Goal: Transaction & Acquisition: Purchase product/service

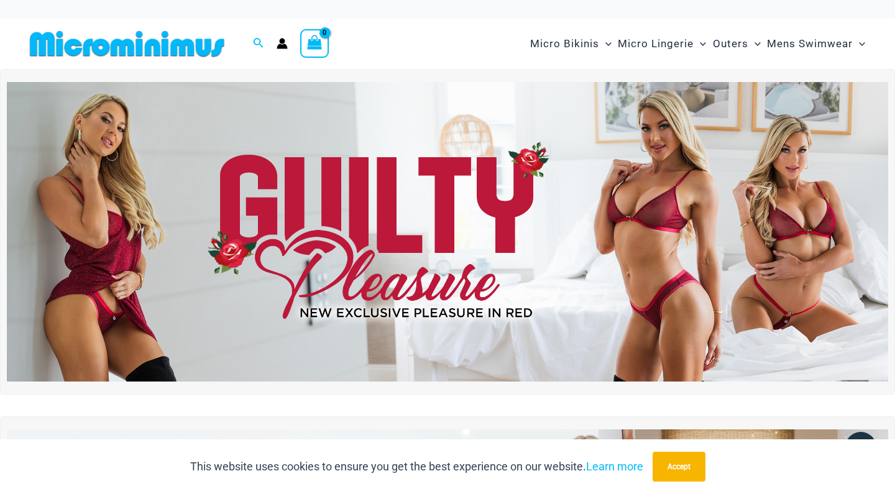
click at [320, 191] on img at bounding box center [448, 232] width 882 height 300
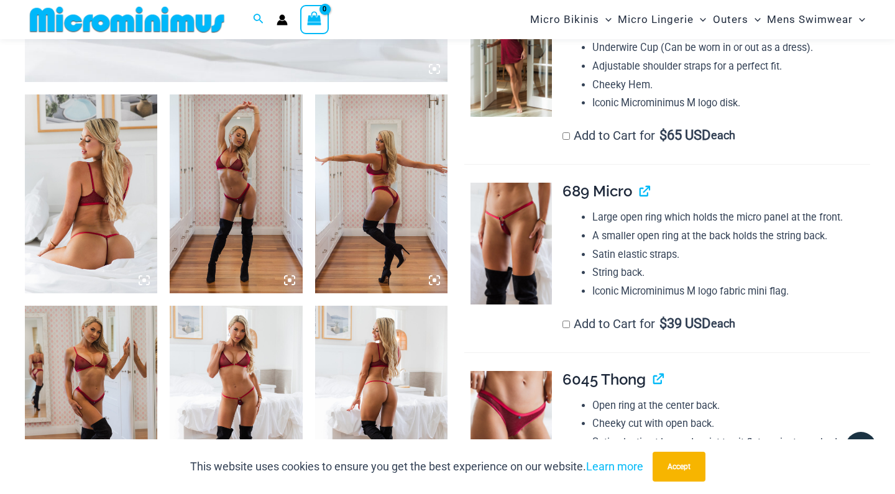
scroll to position [693, 0]
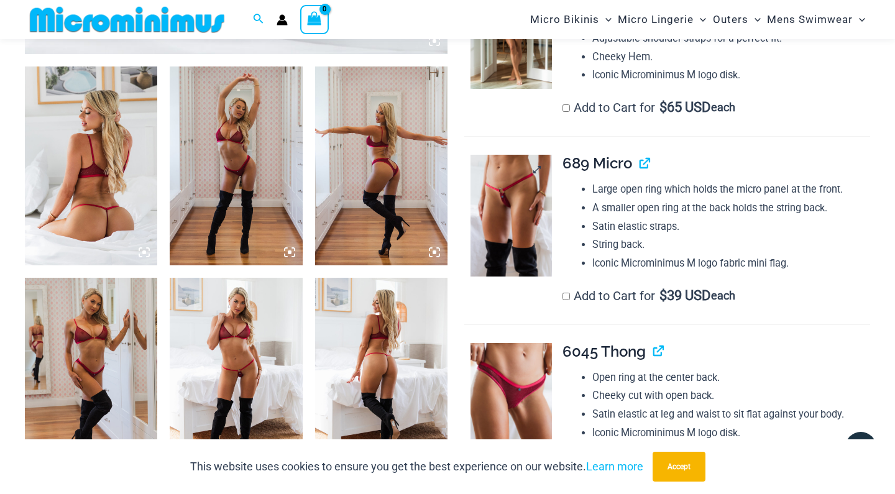
click at [513, 205] on img at bounding box center [511, 216] width 81 height 122
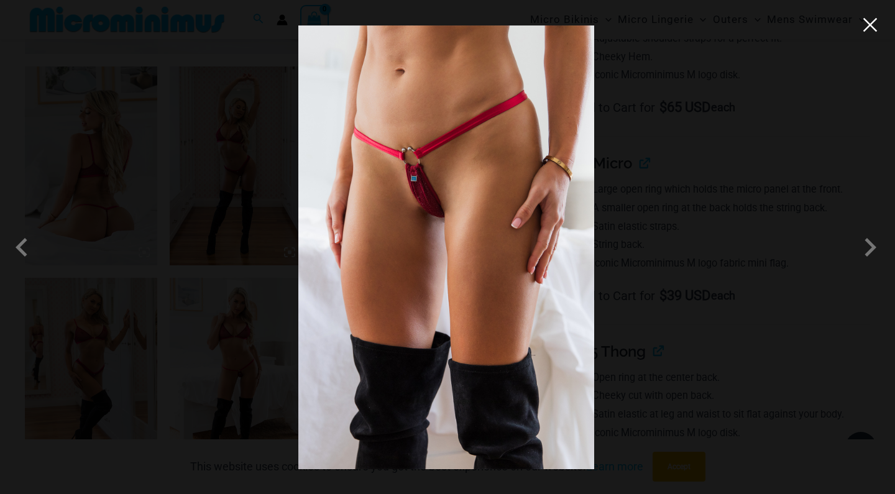
click at [862, 29] on button "Close" at bounding box center [870, 25] width 19 height 19
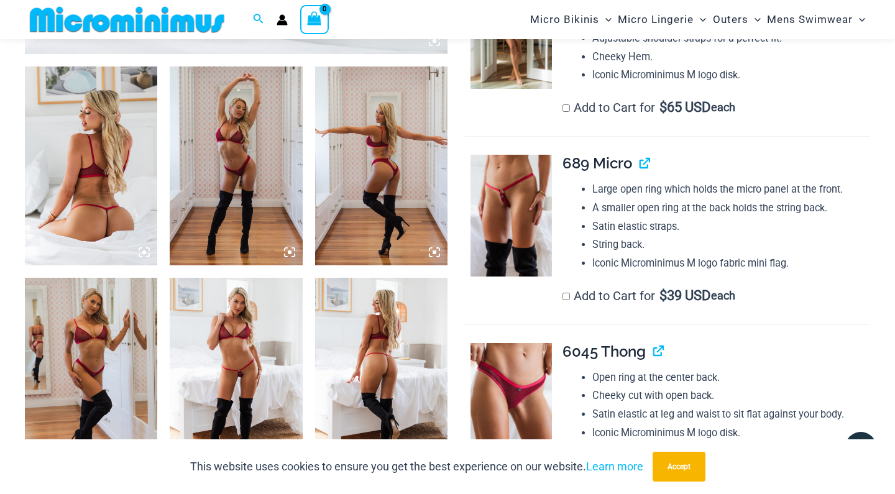
click at [239, 198] on img at bounding box center [236, 166] width 132 height 199
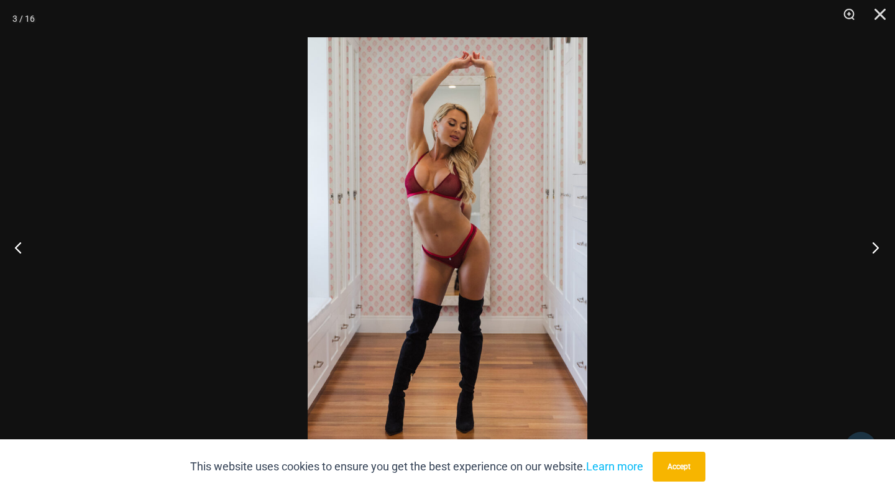
click at [875, 247] on button "Next" at bounding box center [872, 247] width 47 height 62
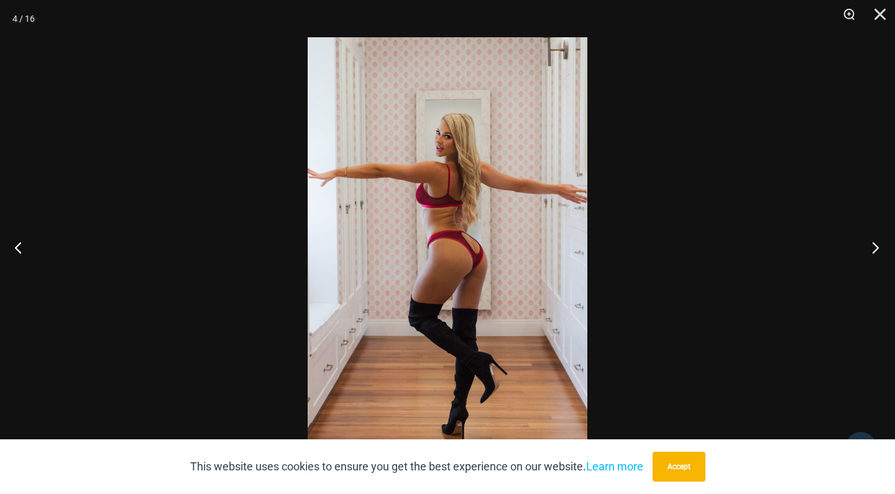
click at [875, 247] on button "Next" at bounding box center [872, 247] width 47 height 62
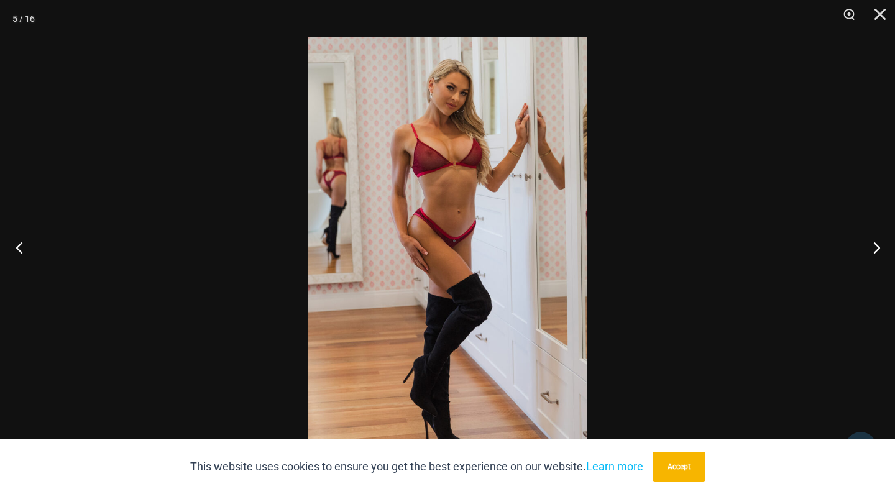
click at [21, 247] on button "Previous" at bounding box center [23, 247] width 47 height 62
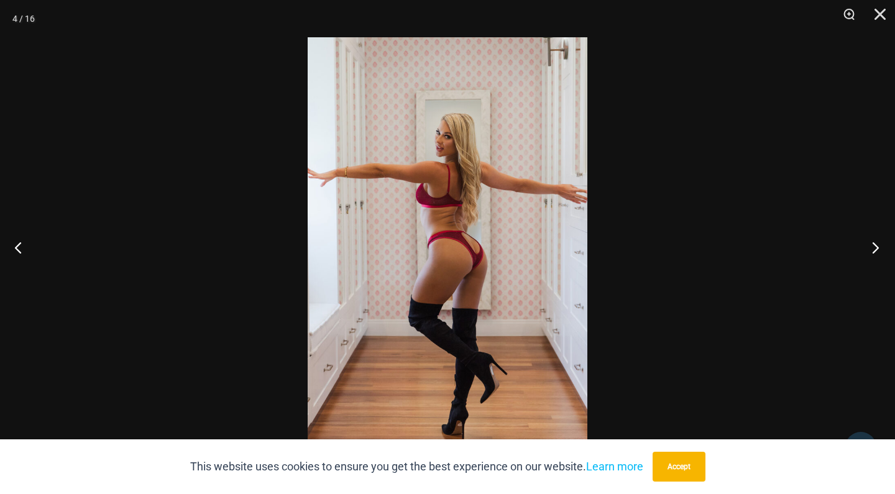
click at [874, 246] on button "Next" at bounding box center [872, 247] width 47 height 62
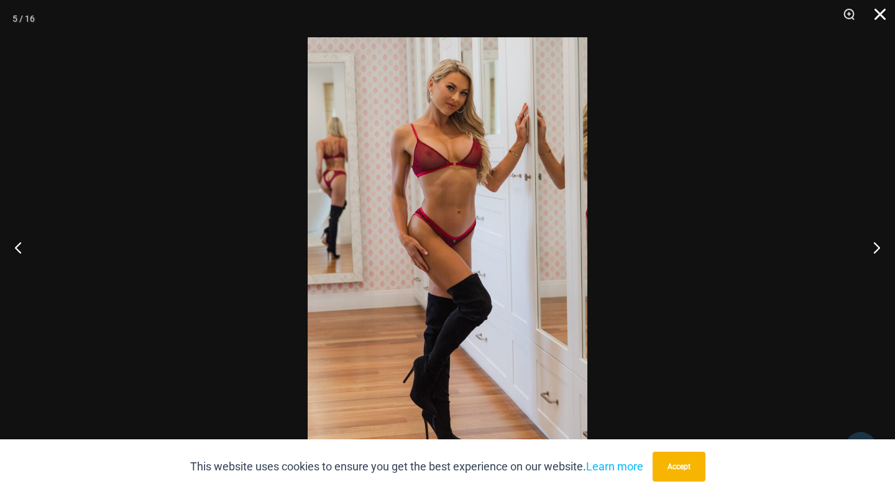
click at [882, 16] on button "Close" at bounding box center [875, 18] width 31 height 37
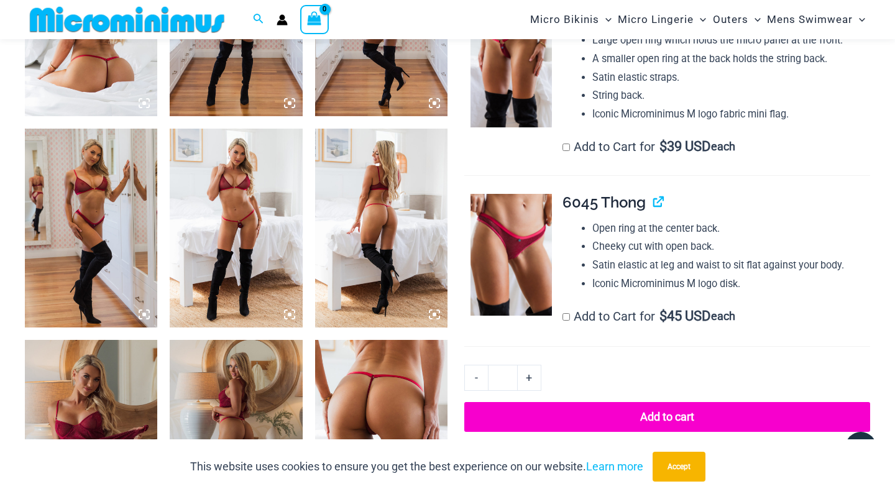
scroll to position [847, 0]
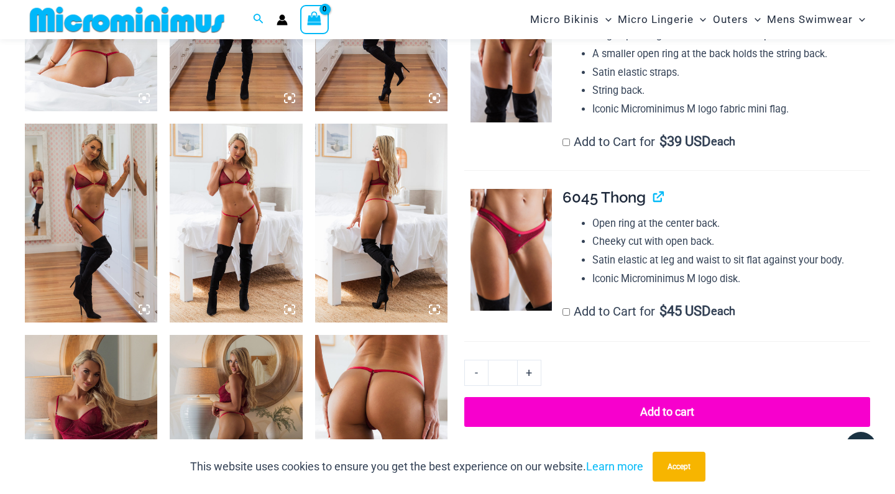
click at [256, 245] on img at bounding box center [236, 223] width 132 height 199
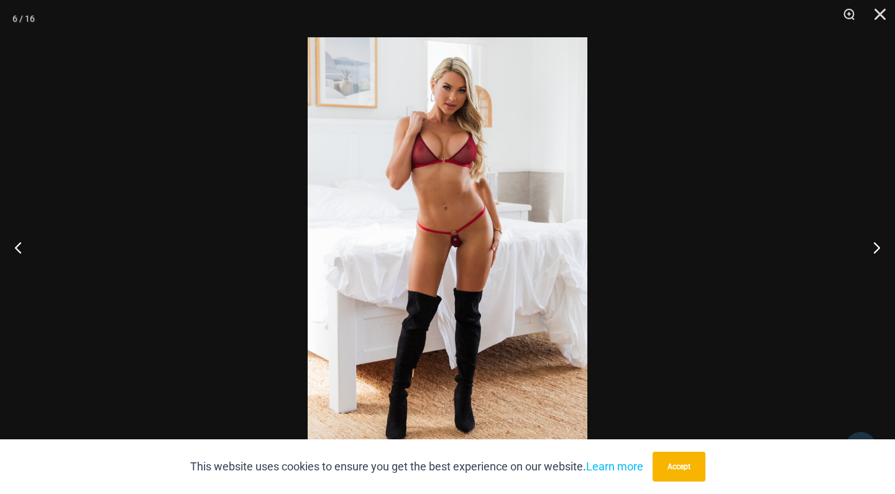
click at [477, 221] on img at bounding box center [448, 247] width 280 height 420
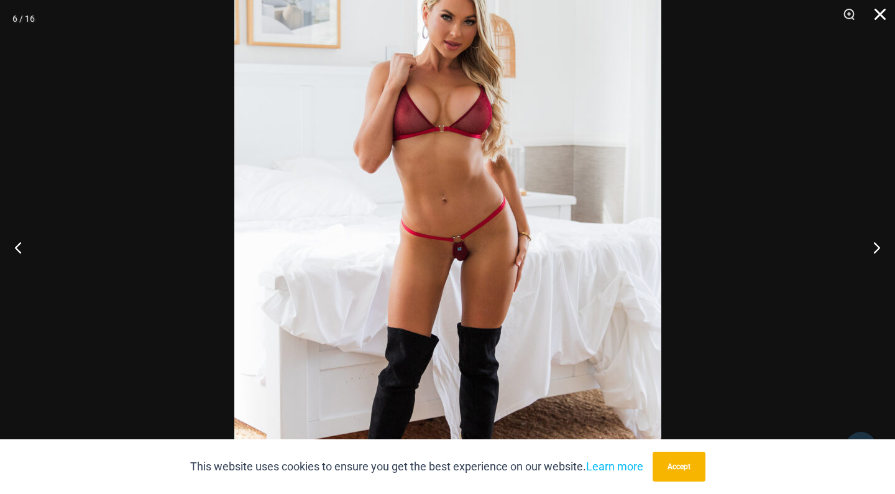
click at [880, 12] on button "Close" at bounding box center [875, 18] width 31 height 37
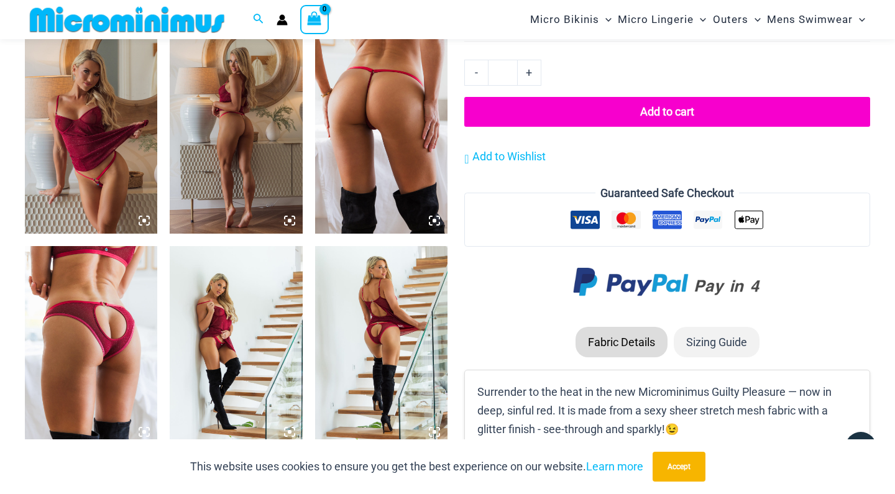
scroll to position [1157, 0]
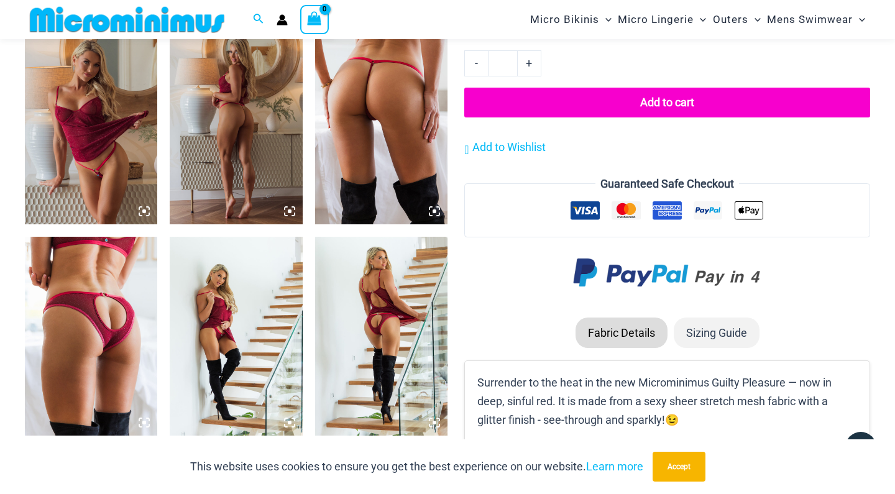
click at [382, 297] on img at bounding box center [381, 336] width 132 height 199
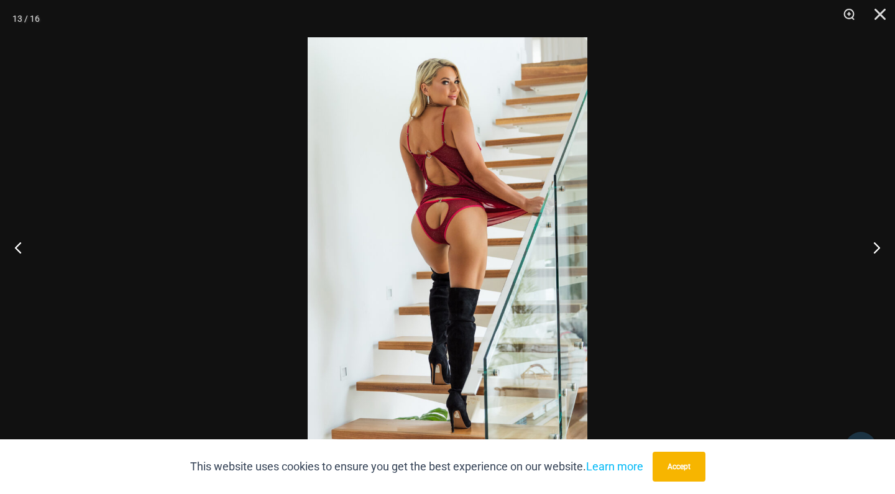
click at [657, 167] on div at bounding box center [447, 247] width 895 height 494
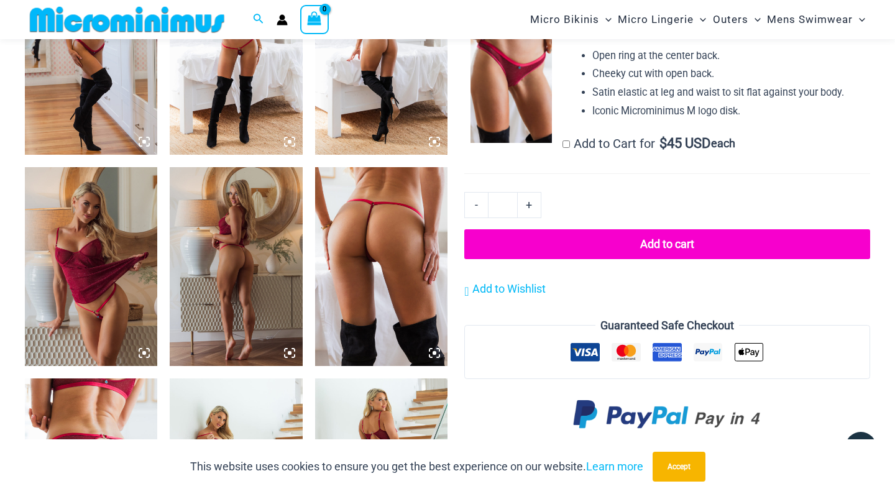
scroll to position [1020, 0]
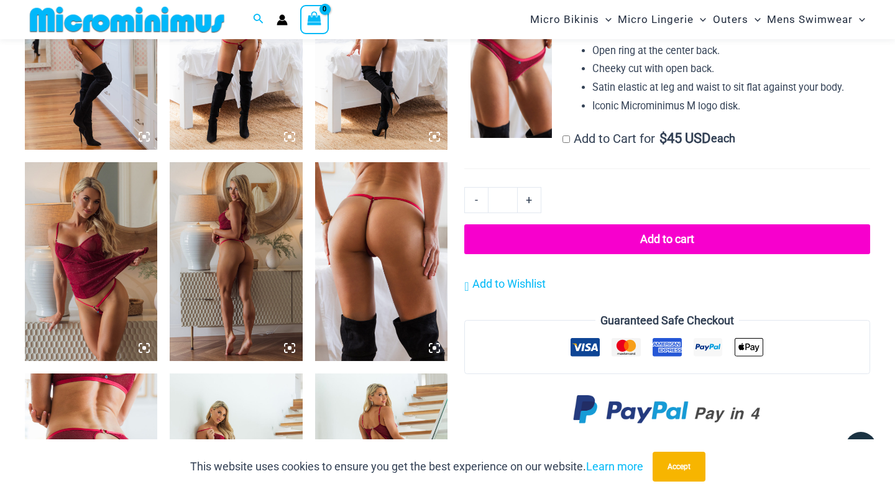
click at [86, 264] on img at bounding box center [91, 261] width 132 height 199
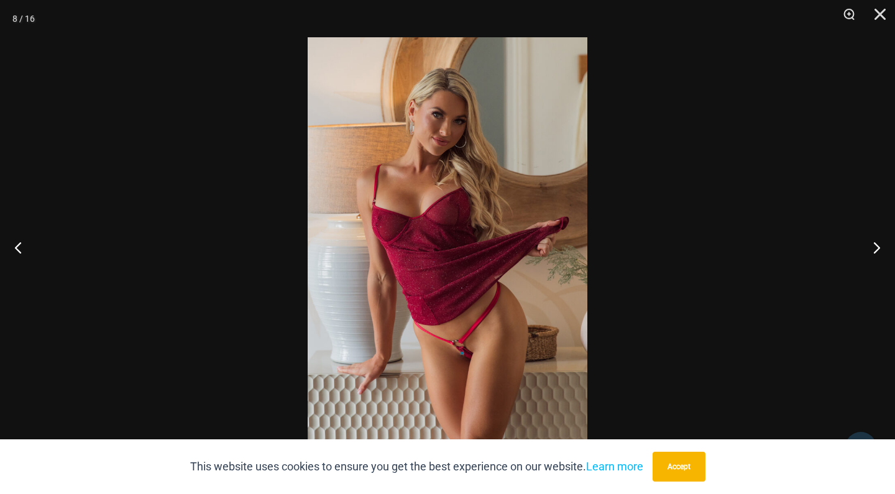
click at [456, 236] on img at bounding box center [448, 247] width 280 height 420
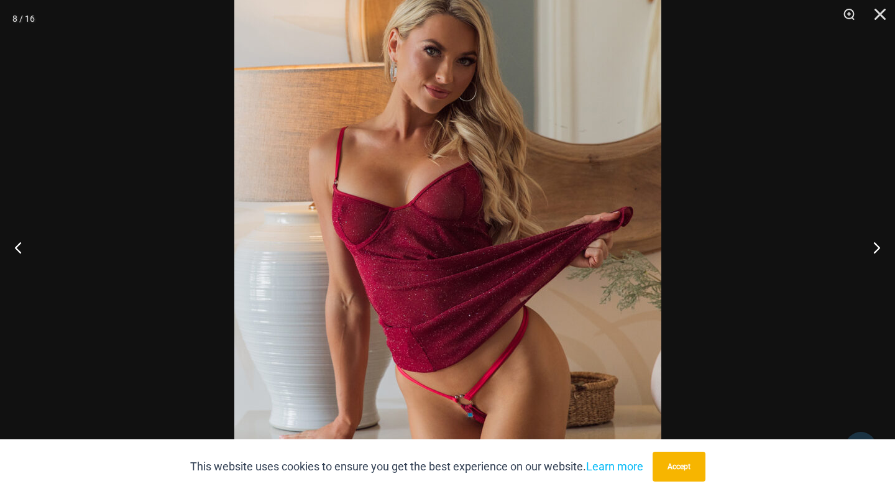
click at [727, 128] on div at bounding box center [447, 247] width 895 height 494
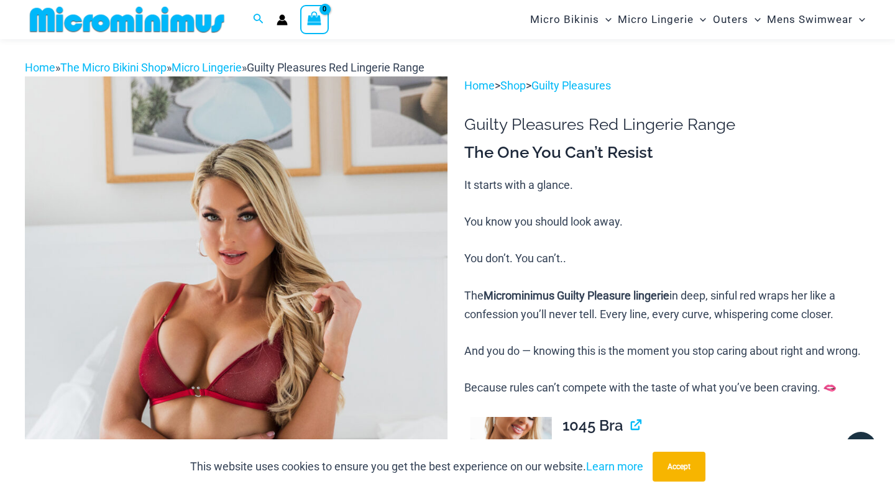
scroll to position [19, 0]
